Goal: Navigation & Orientation: Find specific page/section

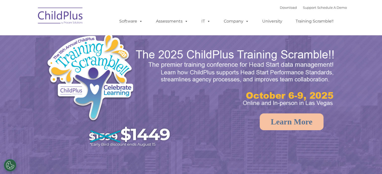
select select "MEDIUM"
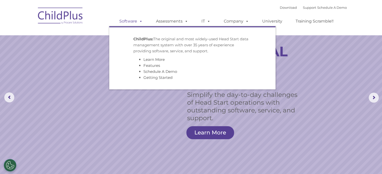
click at [127, 22] on link "Software" at bounding box center [130, 21] width 33 height 10
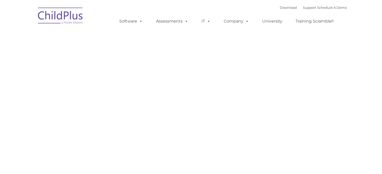
click at [101, 18] on div "Download Support | Schedule A Demo Search for: Search MENU MENU Software ChildP…" at bounding box center [190, 18] width 311 height 28
type input ""
